Goal: Navigation & Orientation: Find specific page/section

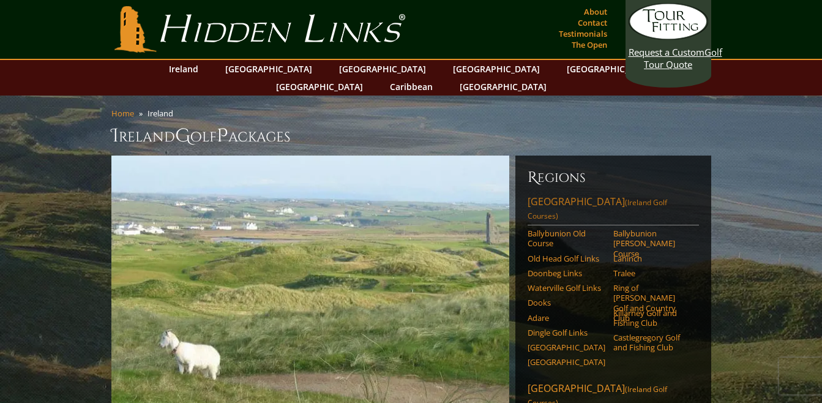
click at [569, 195] on link "[GEOGRAPHIC_DATA] ([GEOGRAPHIC_DATA] Golf Courses)" at bounding box center [613, 210] width 171 height 31
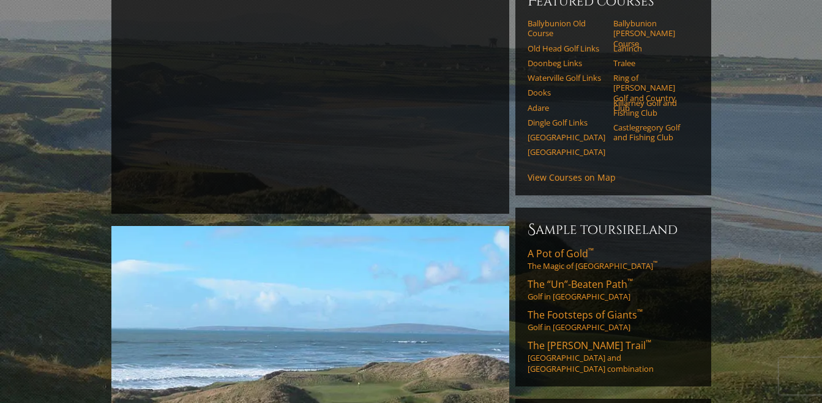
scroll to position [184, 0]
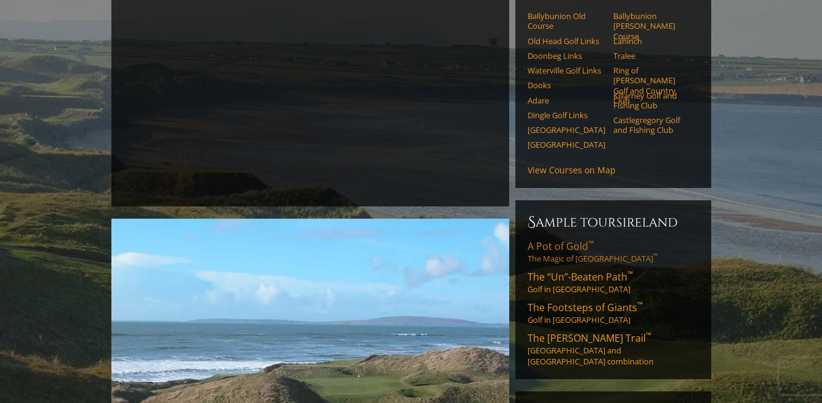
click at [563, 239] on link "A Pot of Gold ™ The Magic of Southwest Ireland ™" at bounding box center [613, 251] width 171 height 24
